Goal: Information Seeking & Learning: Understand process/instructions

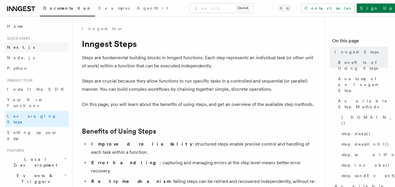
click at [33, 46] on link "Next.js" at bounding box center [37, 47] width 64 height 11
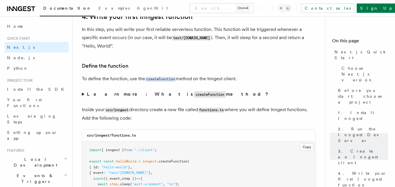
scroll to position [956, 0]
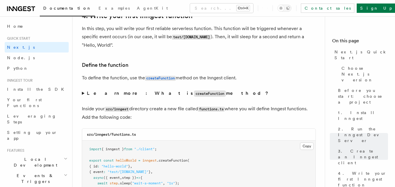
drag, startPoint x: 84, startPoint y: 96, endPoint x: 83, endPoint y: 93, distance: 3.1
click at [83, 93] on summary "Learn more: What is createFunction method?" at bounding box center [199, 93] width 234 height 8
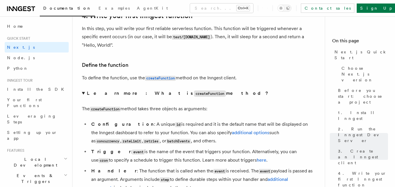
click at [83, 93] on summary "Learn more: What is createFunction method?" at bounding box center [199, 93] width 234 height 8
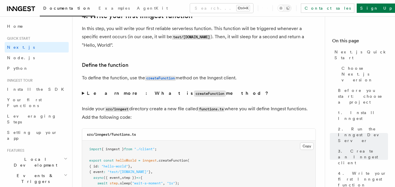
click at [83, 93] on summary "Learn more: What is createFunction method?" at bounding box center [199, 93] width 234 height 8
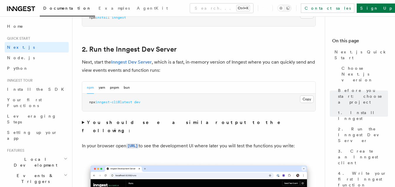
scroll to position [379, 0]
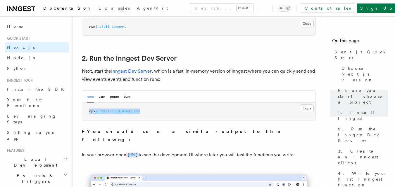
drag, startPoint x: 151, startPoint y: 111, endPoint x: 82, endPoint y: 117, distance: 69.2
click at [82, 117] on pre "npx inngest-cli@latest dev" at bounding box center [198, 112] width 233 height 18
copy span "npx inngest-cli@latest dev"
